Goal: Transaction & Acquisition: Purchase product/service

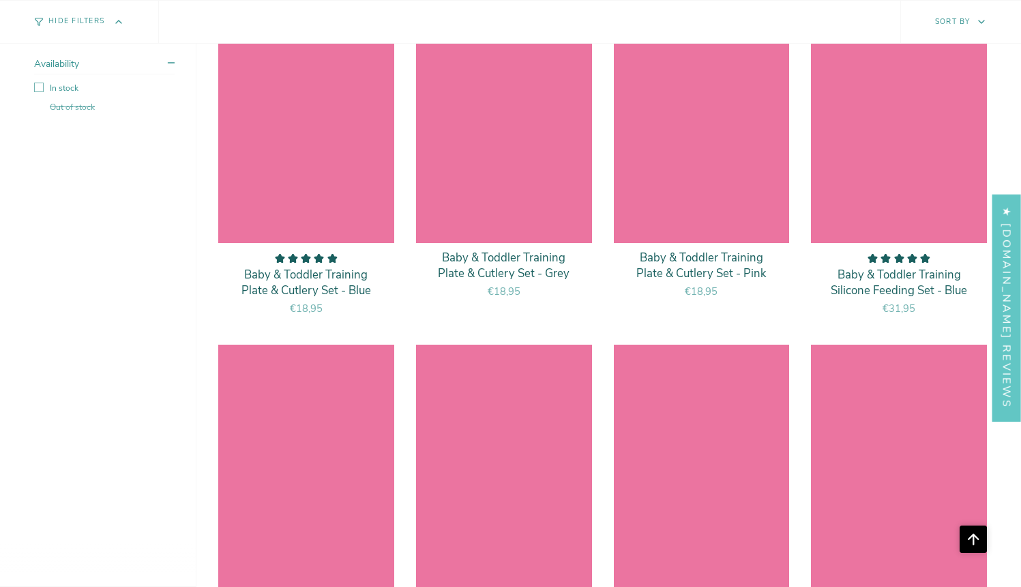
scroll to position [5509, 0]
